Goal: Information Seeking & Learning: Learn about a topic

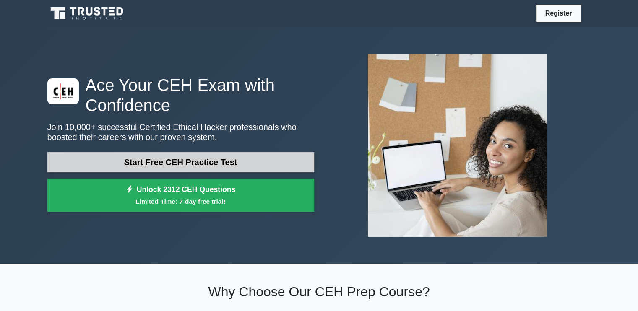
click at [280, 164] on link "Start Free CEH Practice Test" at bounding box center [180, 162] width 267 height 20
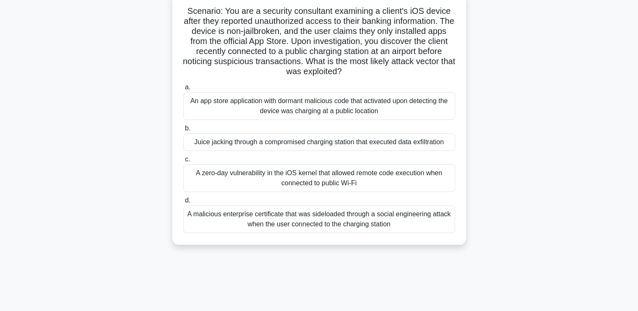
scroll to position [55, 0]
click at [269, 143] on div "Juice jacking through a compromised charging station that executed data exfiltr…" at bounding box center [319, 142] width 272 height 18
click at [183, 130] on input "b. Juice jacking through a compromised charging station that executed data exfi…" at bounding box center [183, 127] width 0 height 5
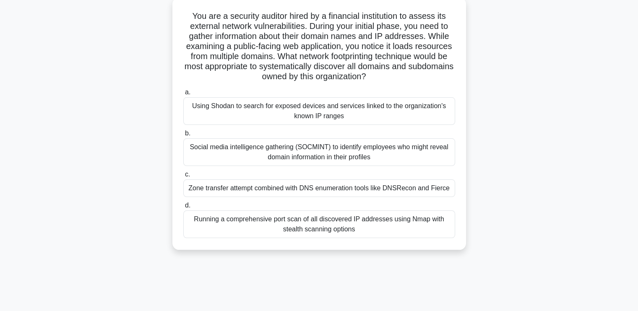
scroll to position [50, 0]
click at [308, 109] on div "Using Shodan to search for exposed devices and services linked to the organizat…" at bounding box center [319, 111] width 272 height 28
click at [183, 95] on input "a. Using Shodan to search for exposed devices and services linked to the organi…" at bounding box center [183, 91] width 0 height 5
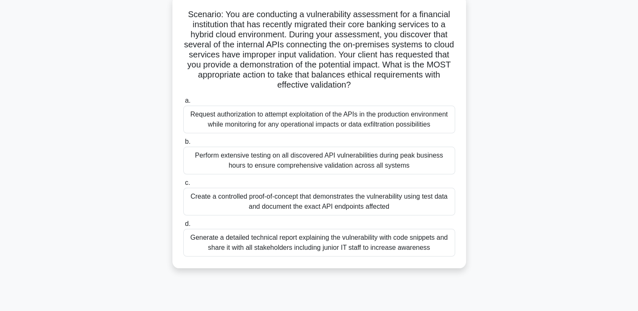
scroll to position [54, 0]
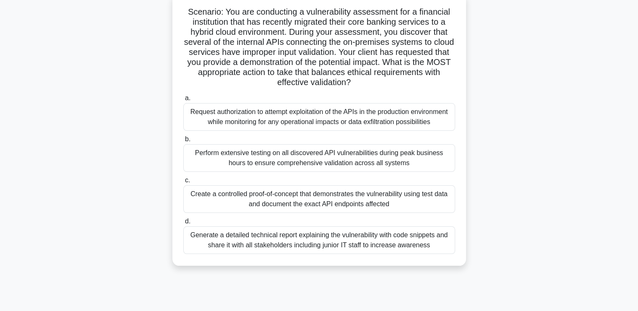
click at [294, 201] on div "Create a controlled proof-of-concept that demonstrates the vulnerability using …" at bounding box center [319, 199] width 272 height 28
click at [183, 183] on input "c. Create a controlled proof-of-concept that demonstrates the vulnerability usi…" at bounding box center [183, 180] width 0 height 5
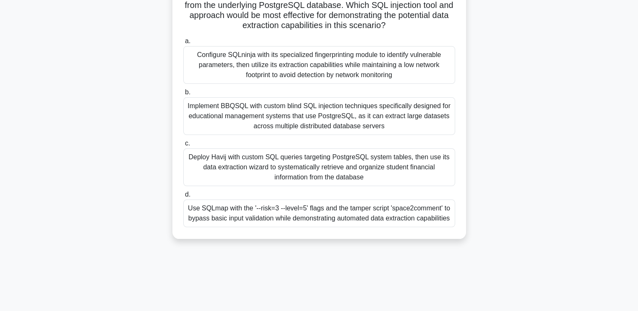
scroll to position [142, 0]
click at [320, 163] on div "Deploy Havij with custom SQL queries targeting PostgreSQL system tables, then u…" at bounding box center [319, 167] width 272 height 38
click at [183, 146] on input "c. Deploy Havij with custom SQL queries targeting PostgreSQL system tables, the…" at bounding box center [183, 142] width 0 height 5
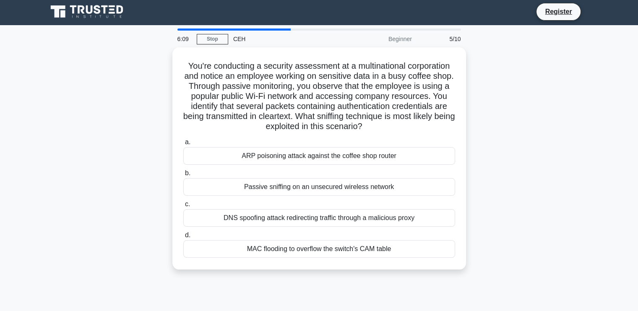
scroll to position [0, 0]
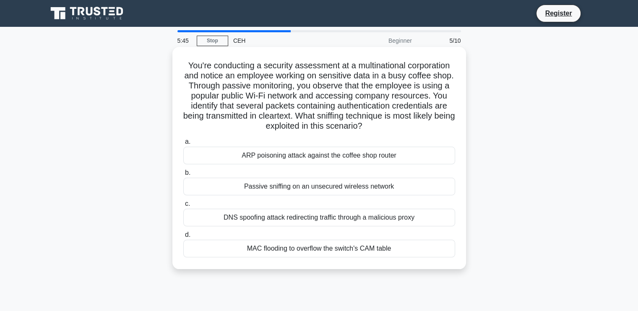
drag, startPoint x: 188, startPoint y: 75, endPoint x: 437, endPoint y: 125, distance: 253.5
click at [437, 125] on h5 "You're conducting a security assessment at a multinational corporation and noti…" at bounding box center [318, 95] width 273 height 71
click at [310, 187] on div "Passive sniffing on an unsecured wireless network" at bounding box center [319, 187] width 272 height 18
click at [183, 176] on input "b. Passive sniffing on an unsecured wireless network" at bounding box center [183, 172] width 0 height 5
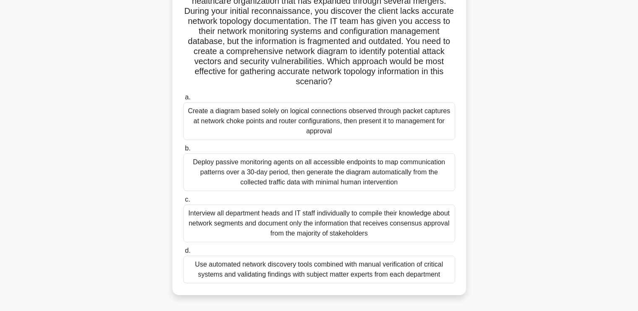
scroll to position [81, 0]
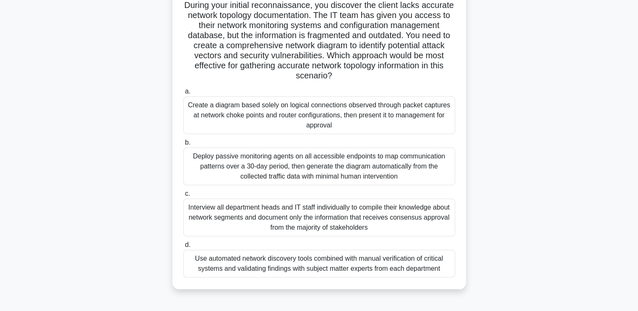
click at [310, 217] on div "Interview all department heads and IT staff individually to compile their knowl…" at bounding box center [319, 218] width 272 height 38
click at [183, 197] on input "c. Interview all department heads and IT staff individually to compile their kn…" at bounding box center [183, 193] width 0 height 5
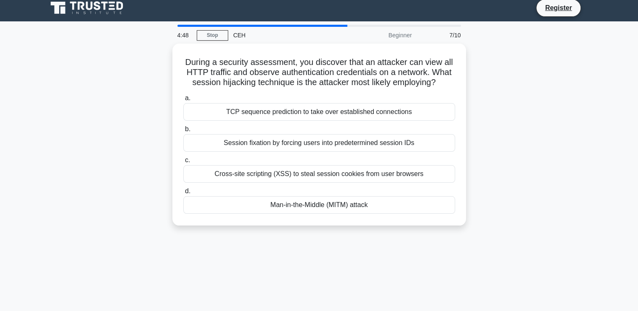
scroll to position [0, 0]
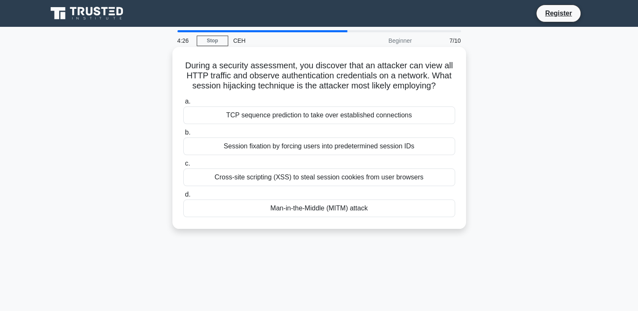
click at [264, 204] on div "Man-in-the-Middle (MITM) attack" at bounding box center [319, 209] width 272 height 18
click at [183, 198] on input "d. Man-in-the-Middle (MITM) attack" at bounding box center [183, 194] width 0 height 5
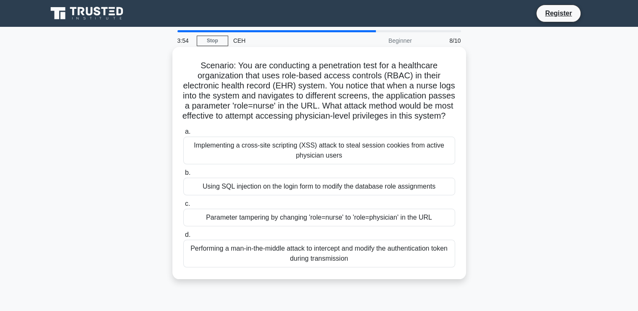
click at [250, 226] on div "Parameter tampering by changing 'role=nurse' to 'role=physician' in the URL" at bounding box center [319, 218] width 272 height 18
click at [183, 207] on input "c. Parameter tampering by changing 'role=nurse' to 'role=physician' in the URL" at bounding box center [183, 203] width 0 height 5
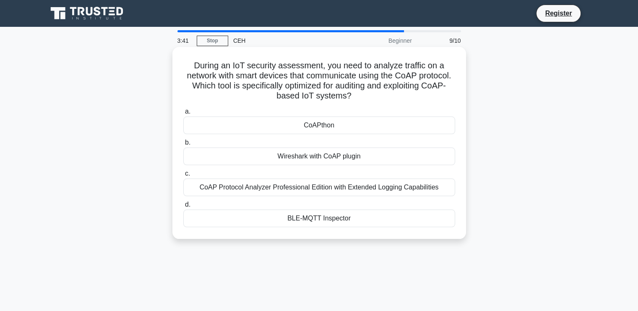
click at [335, 127] on div "CoAPthon" at bounding box center [319, 126] width 272 height 18
click at [183, 114] on input "a. CoAPthon" at bounding box center [183, 111] width 0 height 5
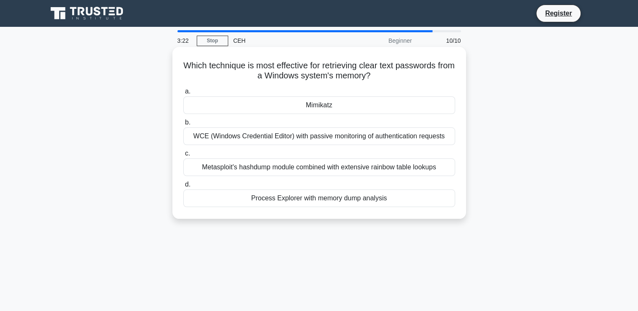
click at [342, 139] on div "WCE (Windows Credential Editor) with passive monitoring of authentication reque…" at bounding box center [319, 136] width 272 height 18
click at [183, 125] on input "b. WCE (Windows Credential Editor) with passive monitoring of authentication re…" at bounding box center [183, 122] width 0 height 5
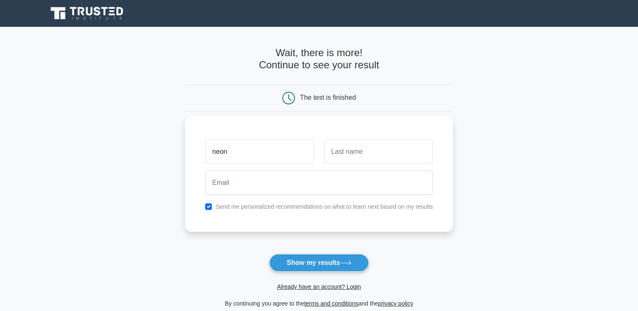
type input "neon"
click at [356, 156] on input "text" at bounding box center [378, 152] width 109 height 24
type input "uzumaki"
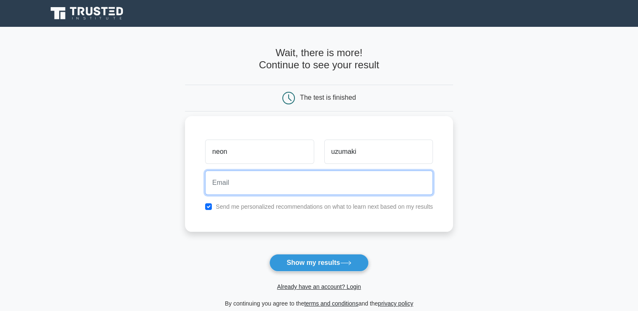
click at [312, 187] on input "email" at bounding box center [319, 183] width 228 height 24
type input "naruto@gmail.com"
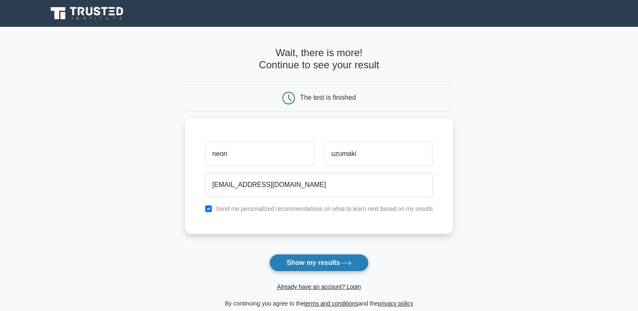
click at [320, 264] on button "Show my results" at bounding box center [318, 263] width 99 height 18
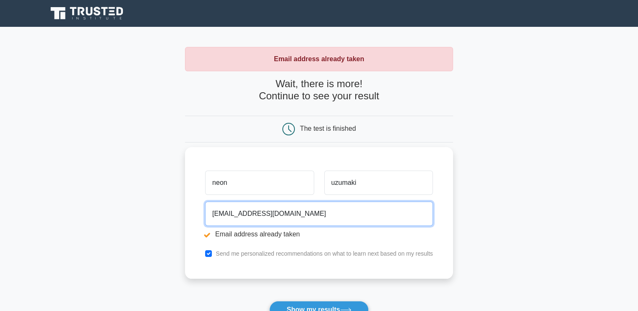
click at [231, 215] on input "naruto@gmail.com" at bounding box center [319, 214] width 228 height 24
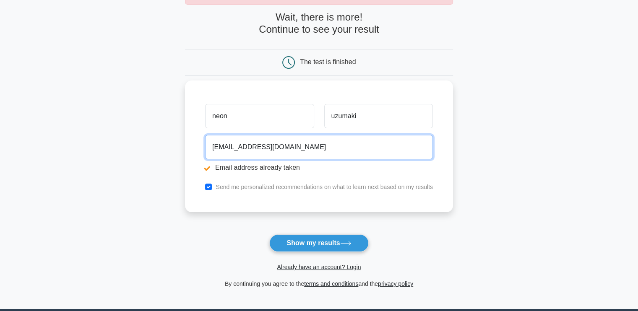
scroll to position [65, 0]
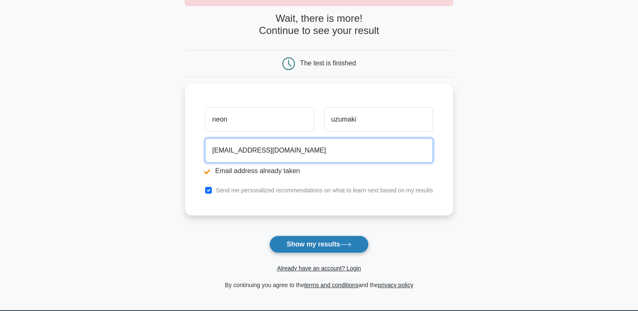
type input "naruto123456789@gmail.com"
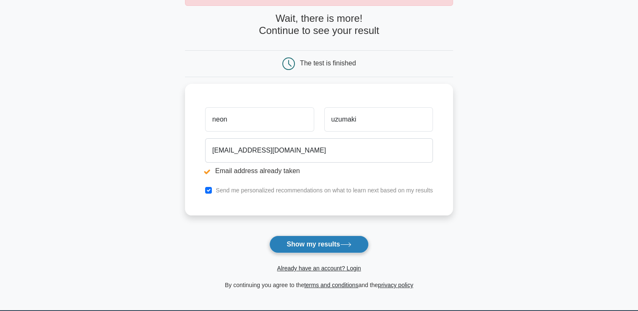
click at [299, 238] on button "Show my results" at bounding box center [318, 245] width 99 height 18
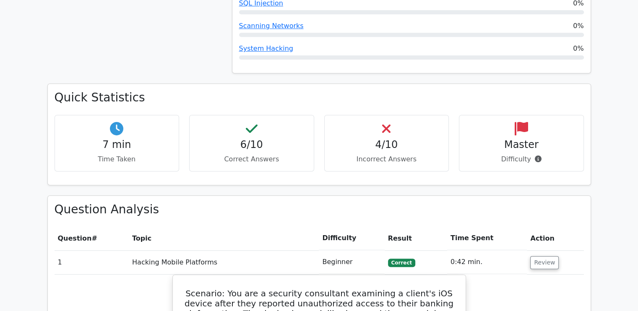
scroll to position [540, 0]
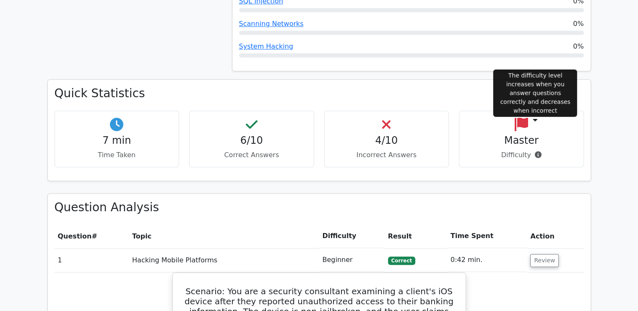
click at [535, 151] on icon at bounding box center [538, 154] width 7 height 7
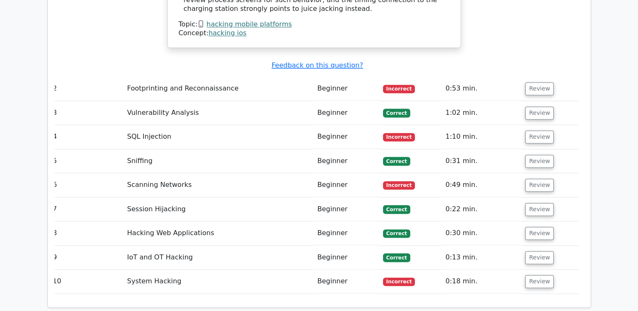
scroll to position [1293, 0]
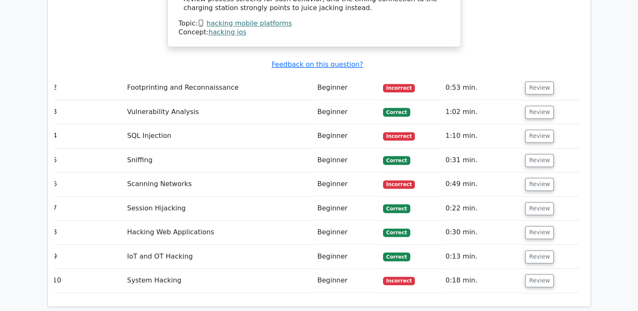
click at [395, 277] on span "Incorrect" at bounding box center [399, 281] width 32 height 8
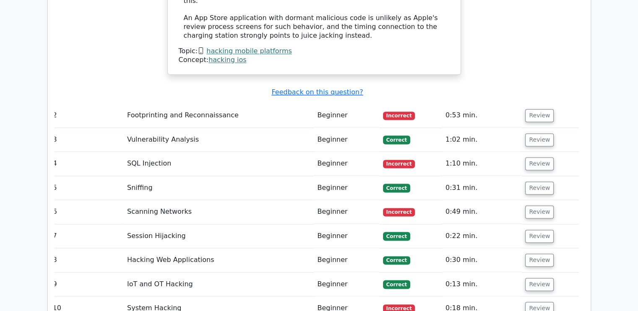
scroll to position [1285, 0]
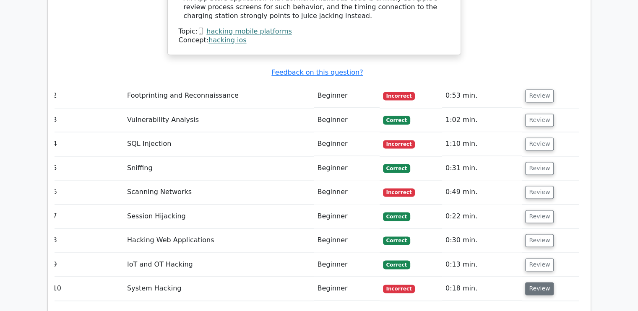
click at [543, 282] on button "Review" at bounding box center [539, 288] width 29 height 13
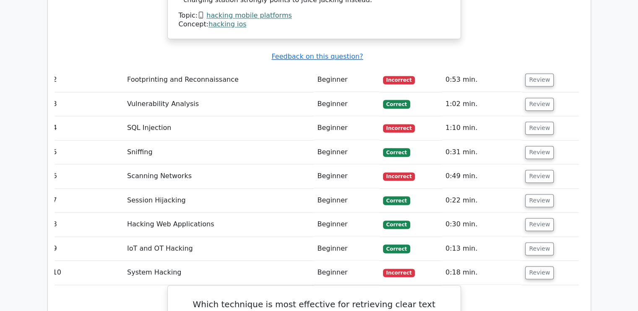
scroll to position [1285, 0]
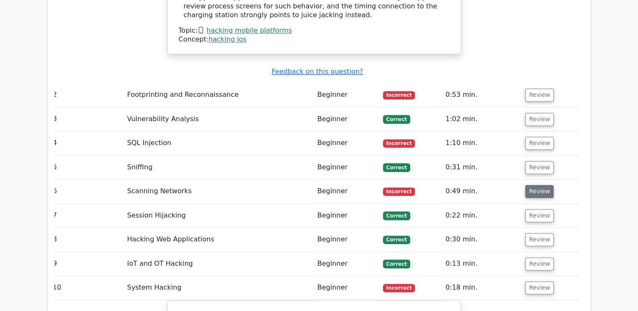
click at [540, 185] on button "Review" at bounding box center [539, 191] width 29 height 13
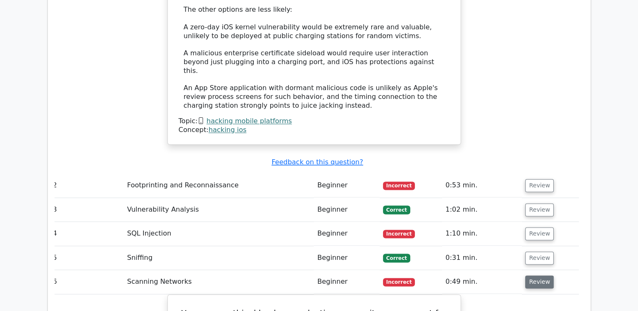
scroll to position [1194, 0]
click at [536, 228] on button "Review" at bounding box center [539, 234] width 29 height 13
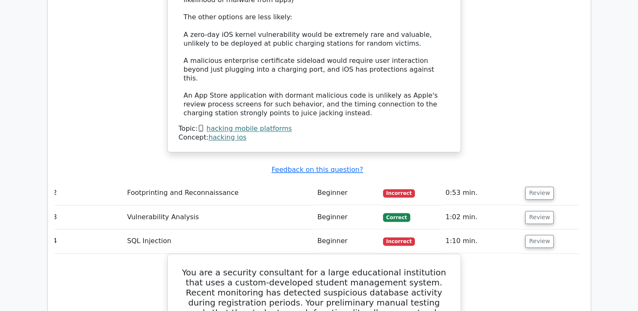
scroll to position [1188, 0]
click at [536, 186] on button "Review" at bounding box center [539, 192] width 29 height 13
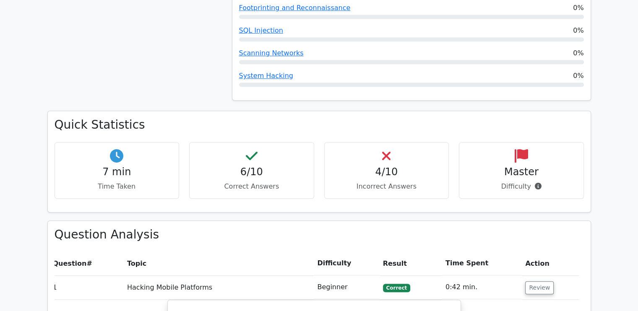
scroll to position [505, 0]
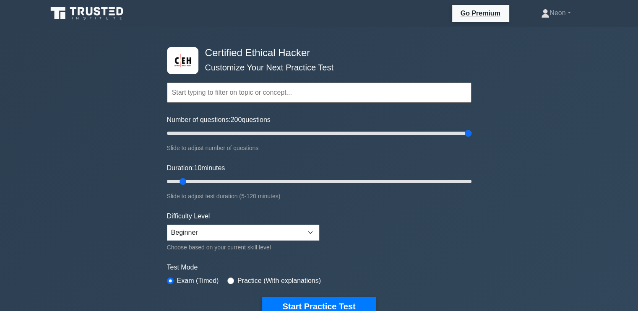
drag, startPoint x: 177, startPoint y: 133, endPoint x: 560, endPoint y: 144, distance: 383.1
type input "200"
click at [471, 138] on input "Number of questions: 200 questions" at bounding box center [319, 133] width 304 height 10
drag, startPoint x: 182, startPoint y: 179, endPoint x: 508, endPoint y: 193, distance: 327.0
type input "120"
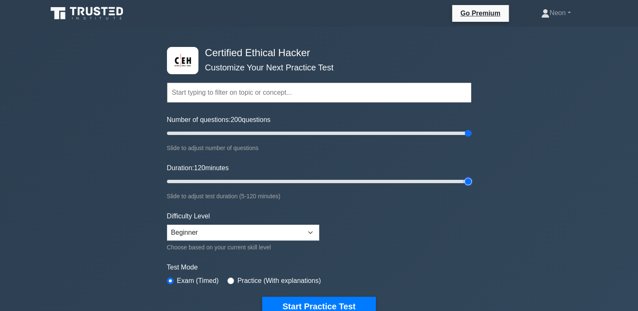
click at [471, 187] on input "Duration: 120 minutes" at bounding box center [319, 182] width 304 height 10
click at [270, 234] on select "Beginner Intermediate Expert" at bounding box center [243, 233] width 152 height 16
select select "expert"
click at [167, 225] on select "Beginner Intermediate Expert" at bounding box center [243, 233] width 152 height 16
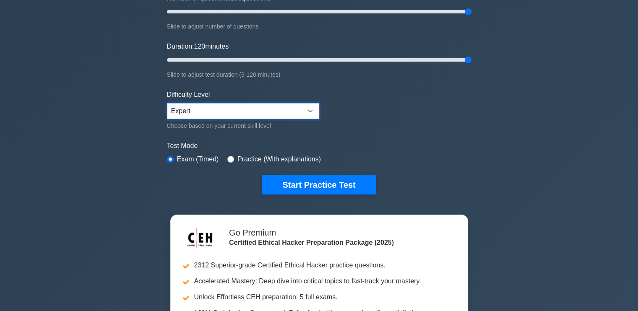
scroll to position [127, 0]
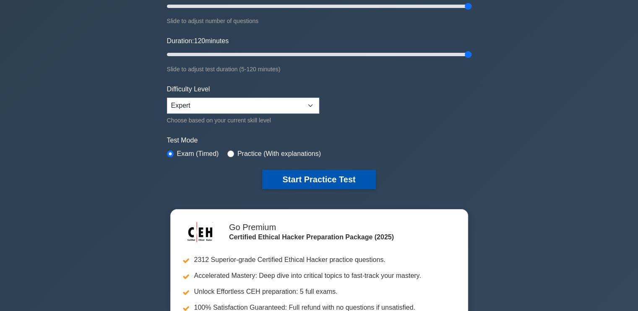
click at [303, 174] on button "Start Practice Test" at bounding box center [318, 179] width 113 height 19
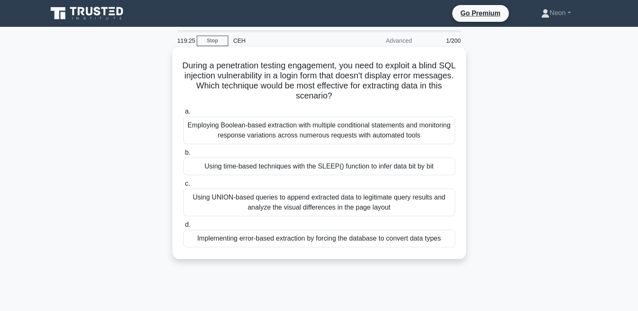
click at [260, 134] on div "Employing Boolean-based extraction with multiple conditional statements and mon…" at bounding box center [319, 131] width 272 height 28
click at [183, 114] on input "a. Employing Boolean-based extraction with multiple conditional statements and …" at bounding box center [183, 111] width 0 height 5
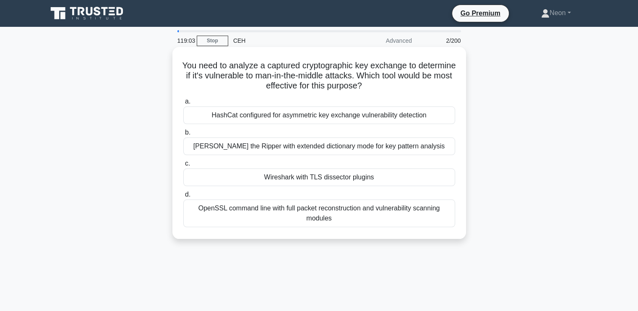
click at [339, 179] on div "Wireshark with TLS dissector plugins" at bounding box center [319, 178] width 272 height 18
click at [183, 166] on input "c. Wireshark with TLS dissector plugins" at bounding box center [183, 163] width 0 height 5
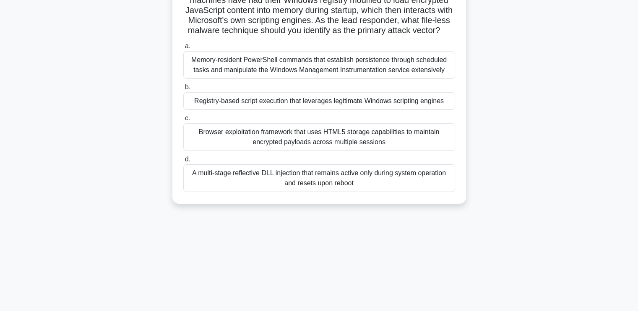
scroll to position [105, 0]
click at [292, 79] on div "Memory-resident PowerShell commands that establish persistence through schedule…" at bounding box center [319, 66] width 272 height 28
click at [183, 49] on input "a. Memory-resident PowerShell commands that establish persistence through sched…" at bounding box center [183, 46] width 0 height 5
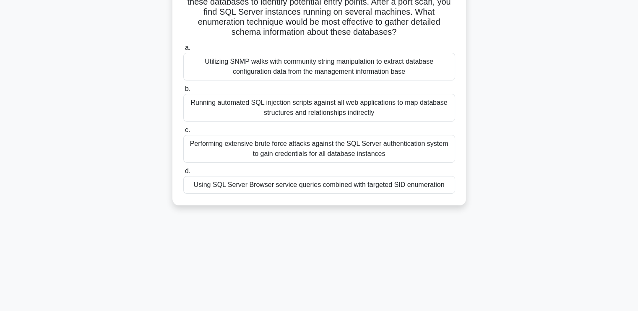
scroll to position [85, 0]
click at [272, 106] on div "Running automated SQL injection scripts against all web applications to map dat…" at bounding box center [319, 107] width 272 height 28
click at [183, 91] on input "b. Running automated SQL injection scripts against all web applications to map …" at bounding box center [183, 87] width 0 height 5
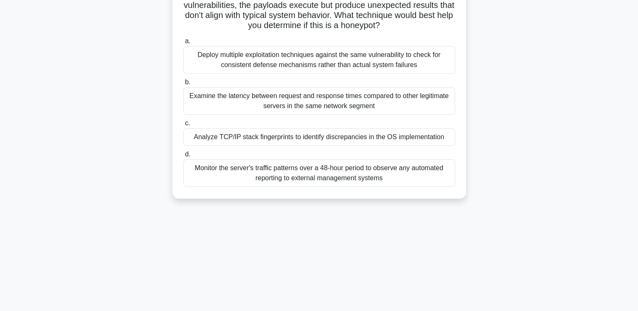
scroll to position [114, 0]
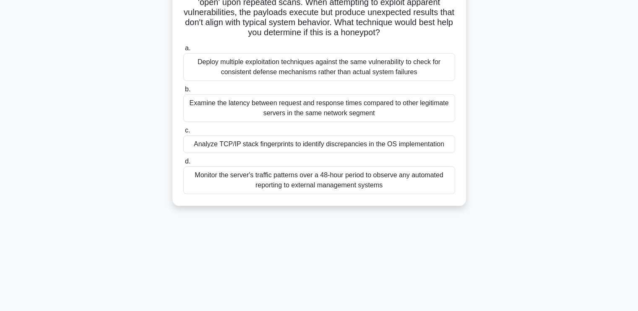
click at [374, 181] on div "Monitor the server's traffic patterns over a 48-hour period to observe any auto…" at bounding box center [319, 180] width 272 height 28
click at [183, 164] on input "d. Monitor the server's traffic patterns over a 48-hour period to observe any a…" at bounding box center [183, 161] width 0 height 5
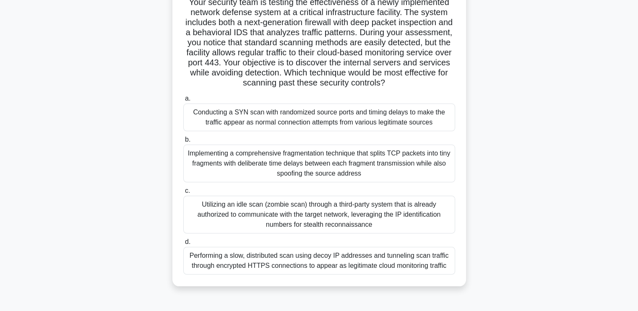
scroll to position [63, 0]
click at [256, 124] on div "Conducting a SYN scan with randomized source ports and timing delays to make th…" at bounding box center [319, 118] width 272 height 28
click at [183, 102] on input "a. Conducting a SYN scan with randomized source ports and timing delays to make…" at bounding box center [183, 98] width 0 height 5
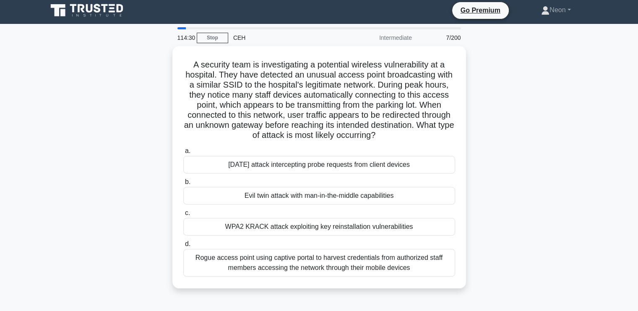
scroll to position [3, 0]
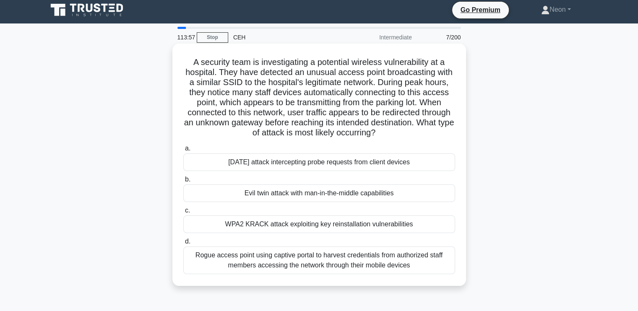
click at [258, 194] on div "Evil twin attack with man-in-the-middle capabilities" at bounding box center [319, 194] width 272 height 18
click at [183, 182] on input "b. Evil twin attack with man-in-the-middle capabilities" at bounding box center [183, 179] width 0 height 5
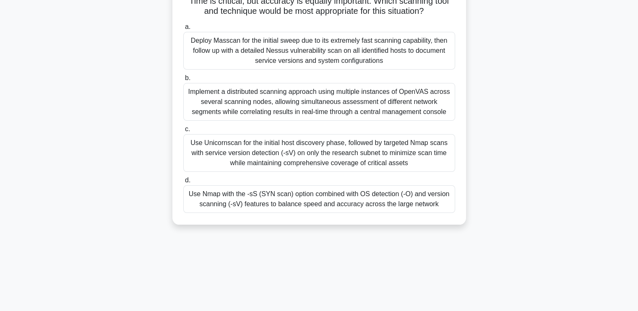
scroll to position [134, 0]
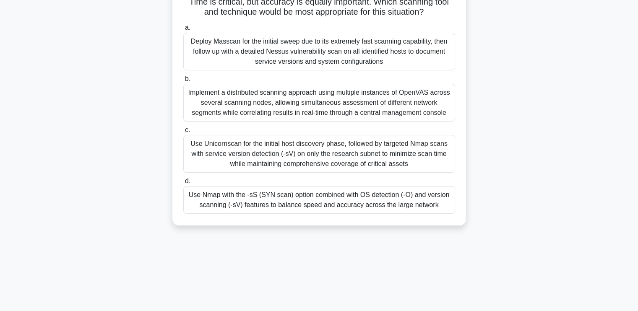
click at [275, 211] on div "Use Nmap with the -sS (SYN scan) option combined with OS detection (-O) and ver…" at bounding box center [319, 200] width 272 height 28
click at [183, 184] on input "d. Use Nmap with the -sS (SYN scan) option combined with OS detection (-O) and …" at bounding box center [183, 181] width 0 height 5
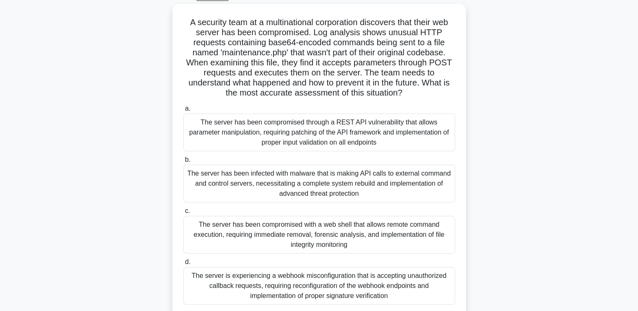
scroll to position [55, 0]
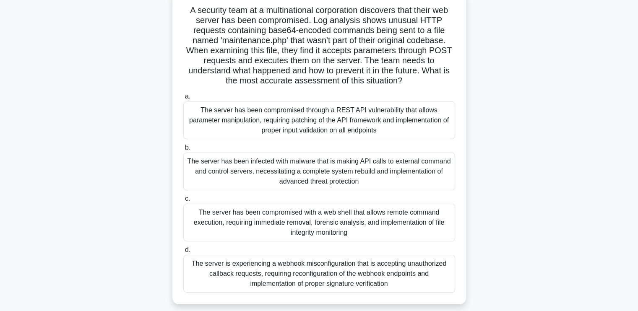
click at [285, 220] on div "The server has been compromised with a web shell that allows remote command exe…" at bounding box center [319, 223] width 272 height 38
click at [183, 202] on input "c. The server has been compromised with a web shell that allows remote command …" at bounding box center [183, 198] width 0 height 5
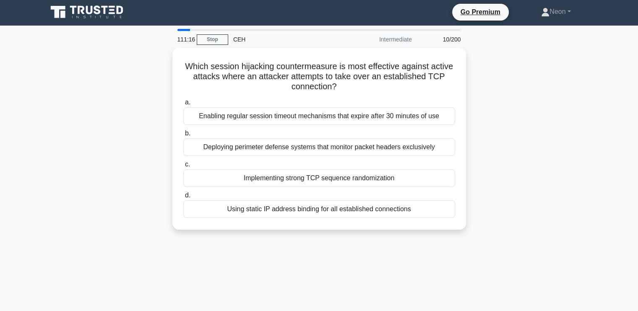
scroll to position [0, 0]
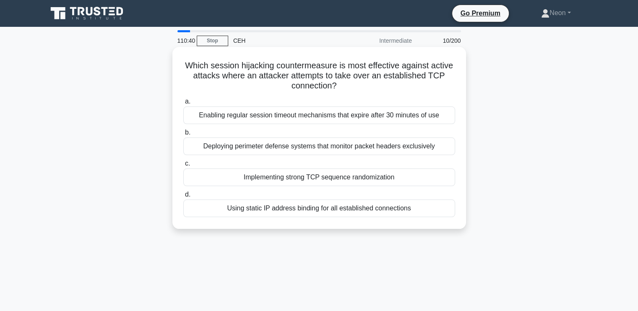
click at [262, 150] on div "Deploying perimeter defense systems that monitor packet headers exclusively" at bounding box center [319, 147] width 272 height 18
click at [183, 135] on input "b. Deploying perimeter defense systems that monitor packet headers exclusively" at bounding box center [183, 132] width 0 height 5
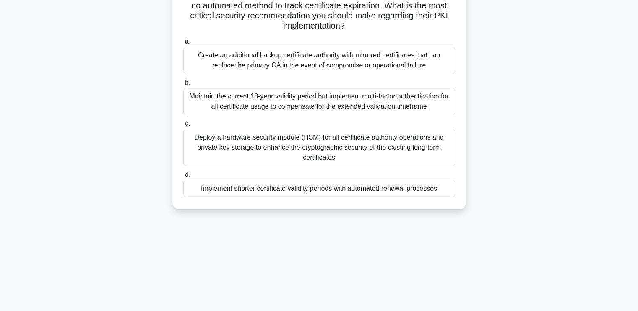
scroll to position [111, 0]
click at [272, 185] on div "Implement shorter certificate validity periods with automated renewal processes" at bounding box center [319, 188] width 272 height 18
click at [183, 177] on input "d. Implement shorter certificate validity periods with automated renewal proces…" at bounding box center [183, 174] width 0 height 5
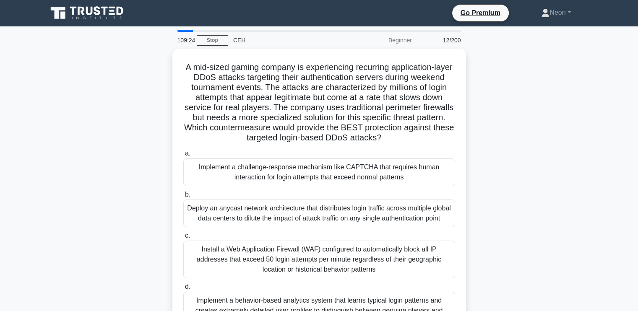
scroll to position [0, 0]
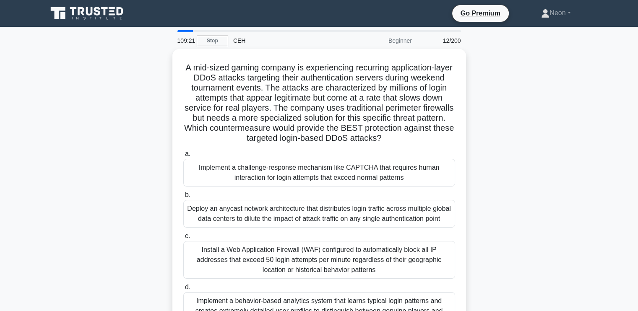
drag, startPoint x: 272, startPoint y: 185, endPoint x: 120, endPoint y: 145, distance: 156.6
click at [120, 145] on div "A mid-sized gaming company is experiencing recurring application-layer DDoS att…" at bounding box center [319, 200] width 554 height 303
click at [214, 40] on link "Stop" at bounding box center [212, 41] width 31 height 10
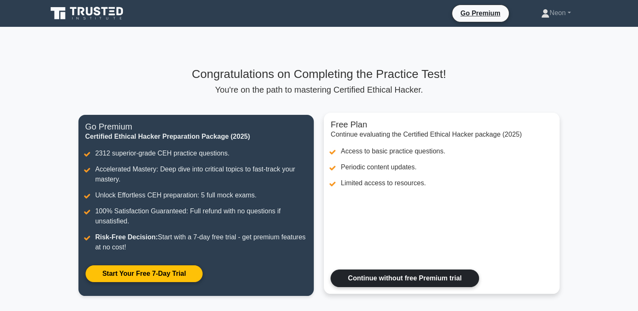
click at [411, 276] on link "Continue without free Premium trial" at bounding box center [404, 279] width 148 height 18
